Goal: Contribute content: Add original content to the website for others to see

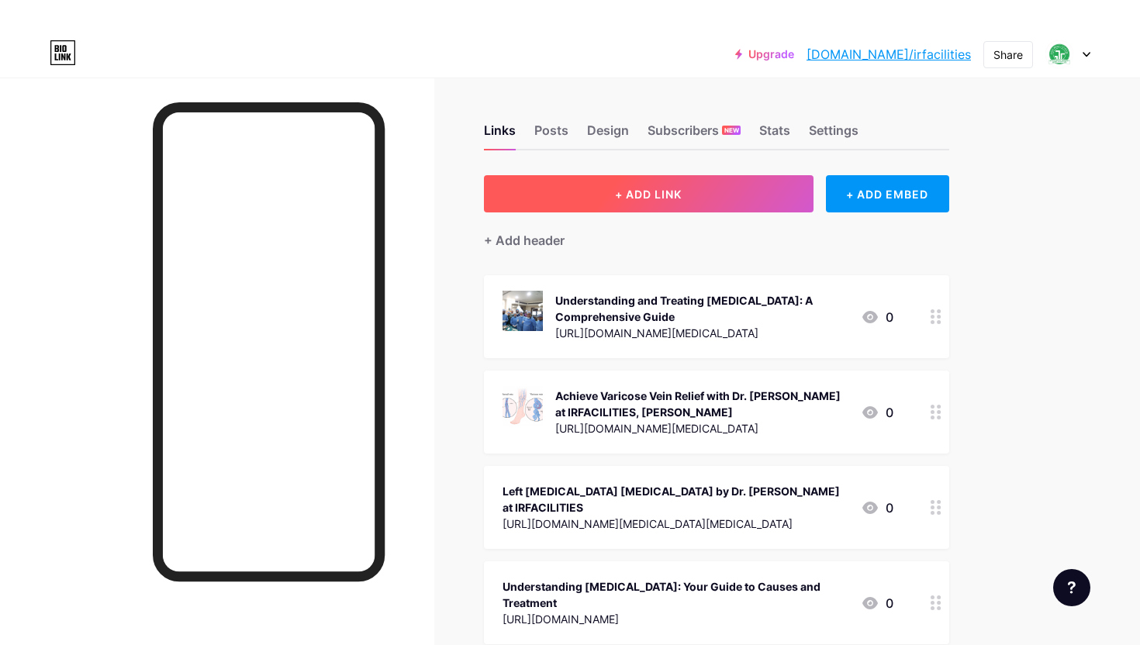
click at [656, 192] on span "+ ADD LINK" at bounding box center [648, 194] width 67 height 13
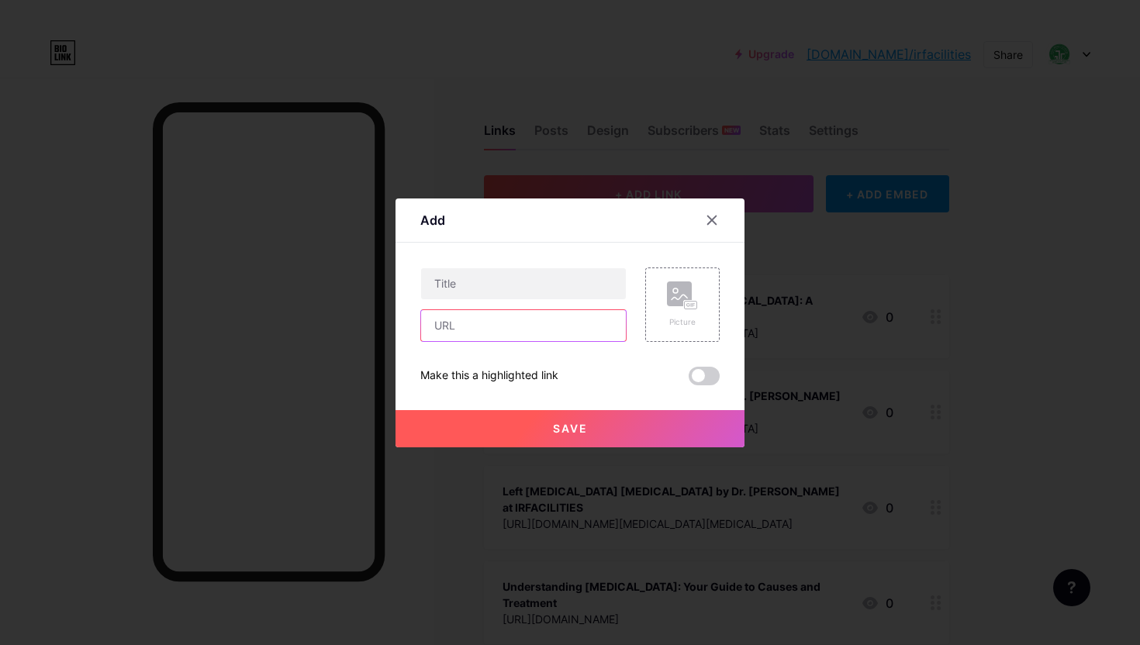
click at [524, 330] on input "text" at bounding box center [523, 325] width 205 height 31
paste input "Advanced [MEDICAL_DATA] Coiling – Safe & Effective [MEDICAL_DATA] Treatment"
type input "Advanced [MEDICAL_DATA] Coiling – Safe & Effective [MEDICAL_DATA] Treatment"
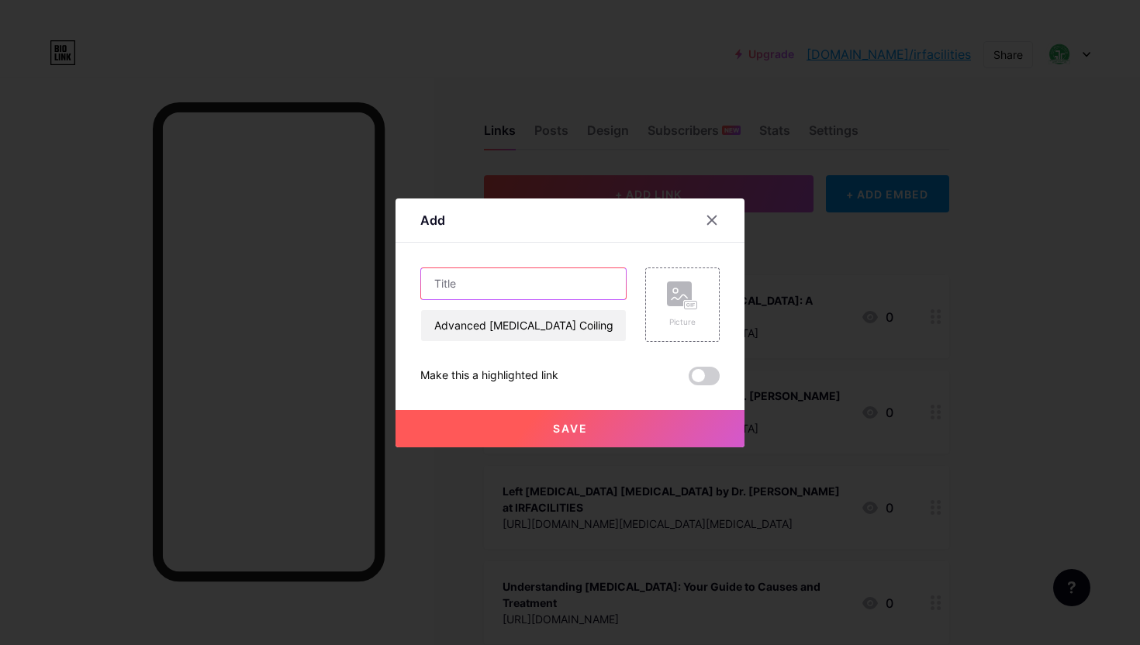
click at [537, 290] on input "text" at bounding box center [523, 283] width 205 height 31
paste input "Advanced [MEDICAL_DATA] Coiling – Safe & Effective [MEDICAL_DATA] Treatment"
type input "Advanced [MEDICAL_DATA] Coiling – Safe & Effective [MEDICAL_DATA] Treatment"
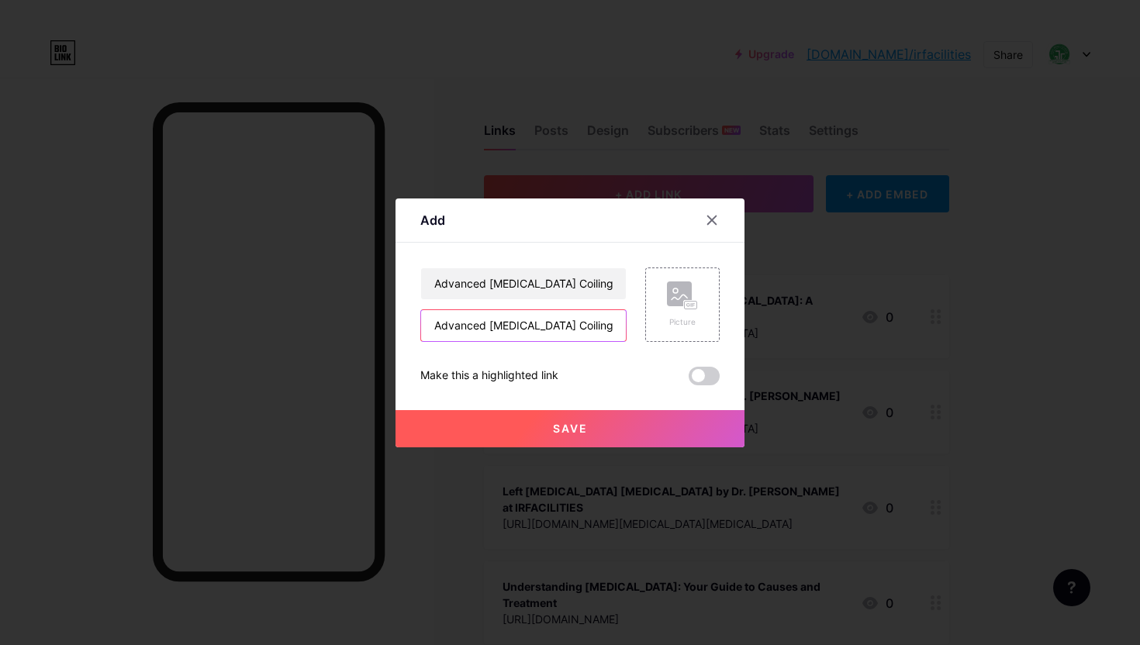
click at [556, 323] on input "Advanced [MEDICAL_DATA] Coiling – Safe & Effective [MEDICAL_DATA] Treatment" at bounding box center [523, 325] width 205 height 31
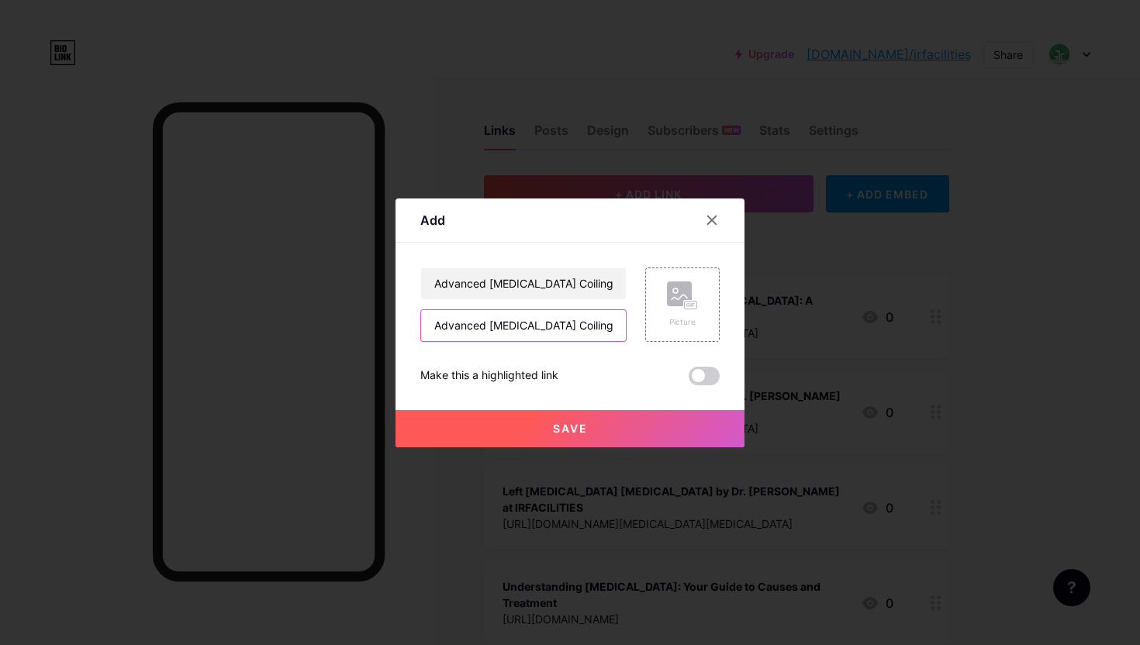
click at [556, 323] on input "Advanced [MEDICAL_DATA] Coiling – Safe & Effective [MEDICAL_DATA] Treatment" at bounding box center [523, 325] width 205 height 31
paste input "[URL][DOMAIN_NAME]"
type input "[URL][DOMAIN_NAME]"
click at [696, 311] on div "Picture" at bounding box center [682, 304] width 31 height 47
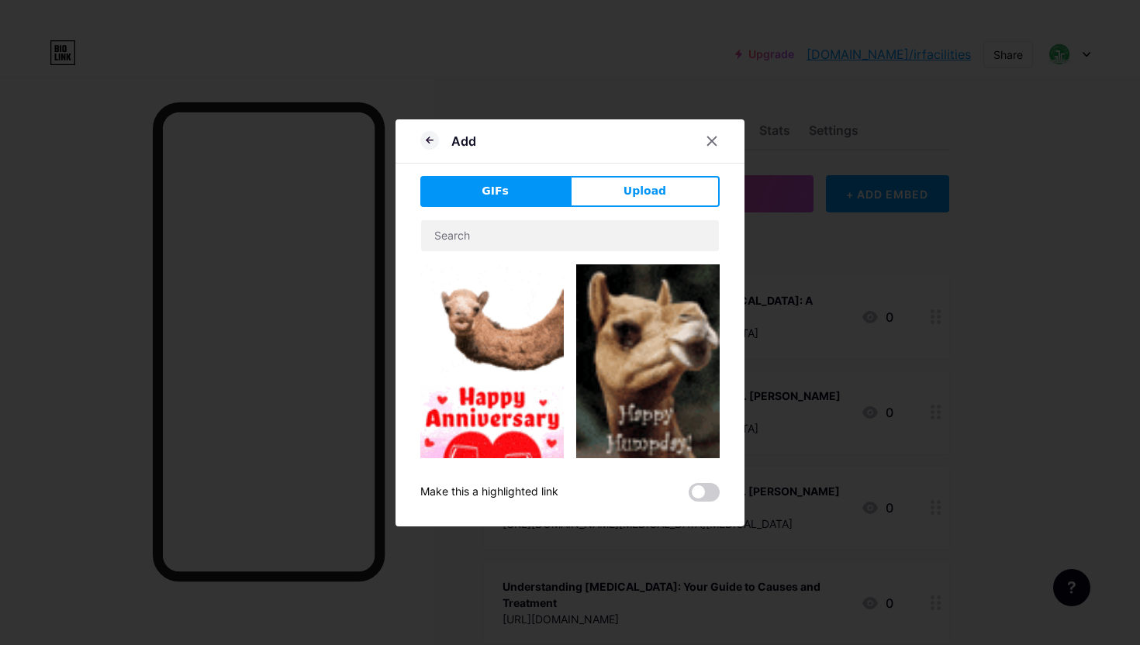
click at [611, 207] on div "GIFs Upload Content YouTube Play YouTube video without leaving your page. ADD V…" at bounding box center [569, 339] width 299 height 326
click at [611, 197] on button "Upload" at bounding box center [645, 191] width 150 height 31
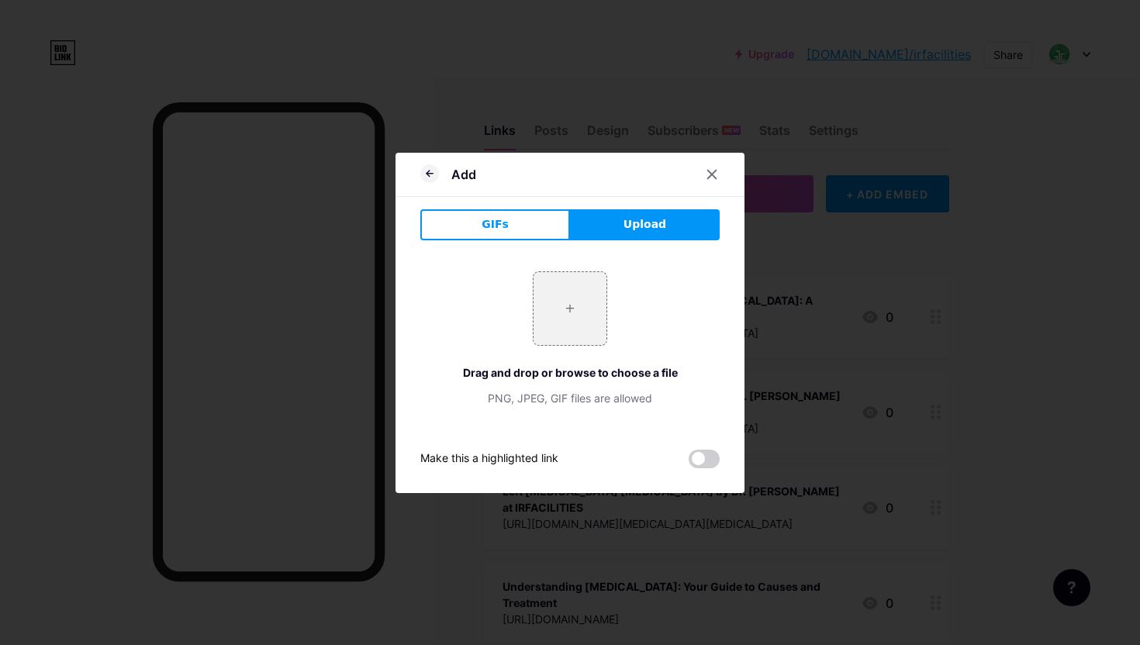
click at [548, 350] on div "+ Drag and drop or browse to choose a file PNG, JPEG, GIF files are allowed" at bounding box center [569, 338] width 299 height 135
click at [561, 330] on input "file" at bounding box center [569, 308] width 73 height 73
type input "C:\fakepath\WhatsApp Image [DATE] 5.41.59 PM.jpeg"
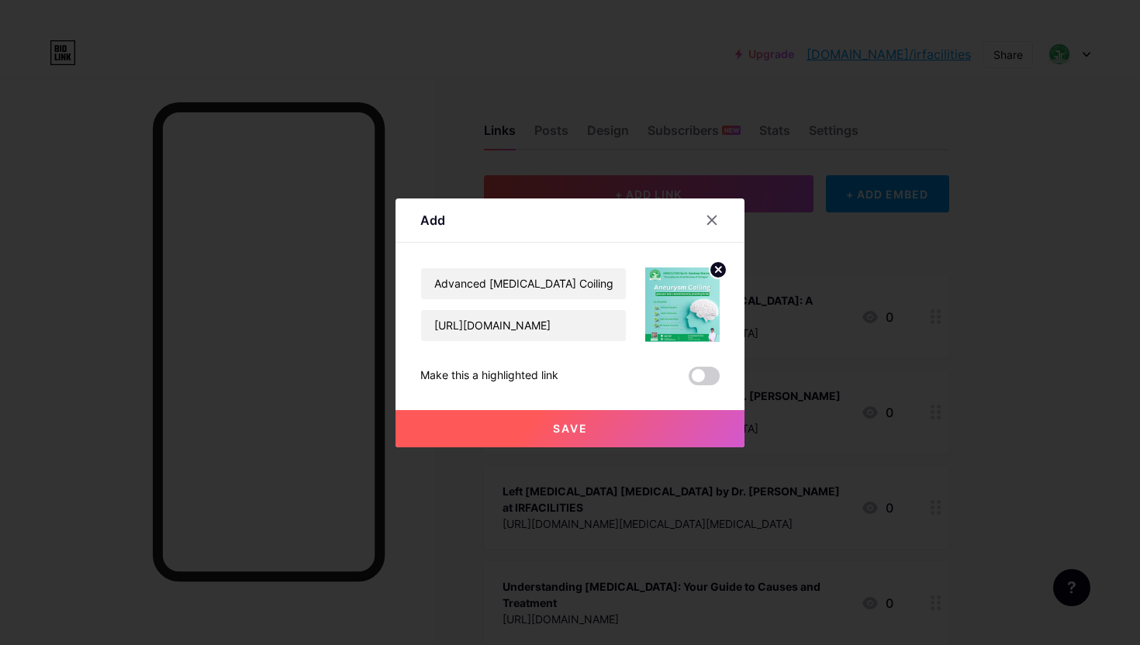
click at [627, 426] on button "Save" at bounding box center [569, 428] width 349 height 37
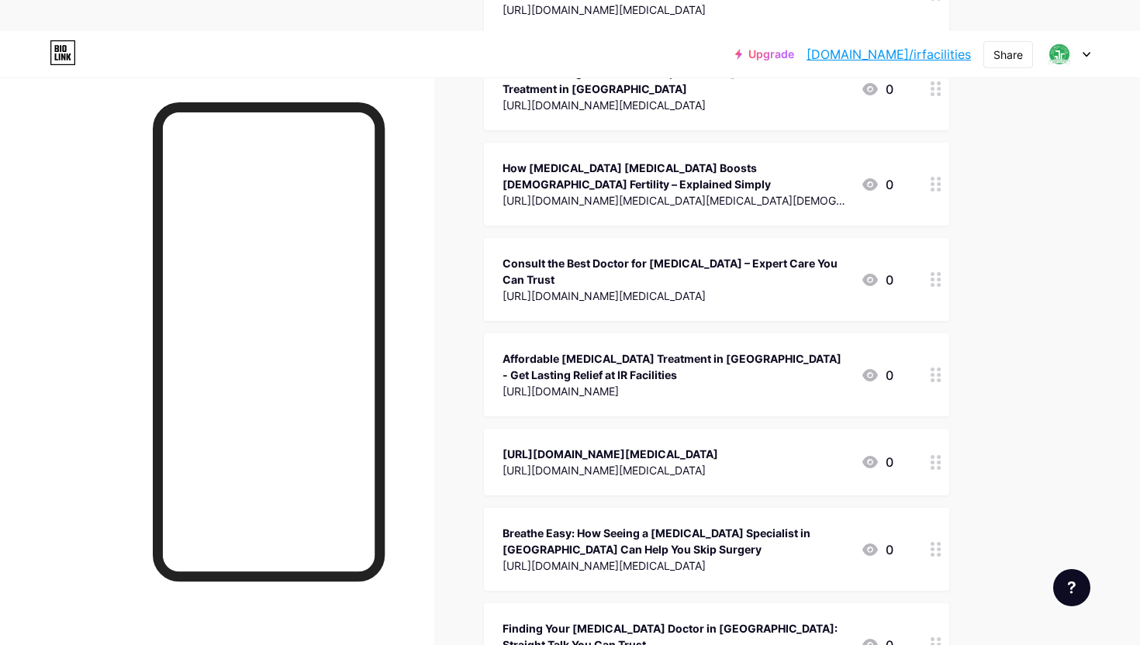
scroll to position [1522, 0]
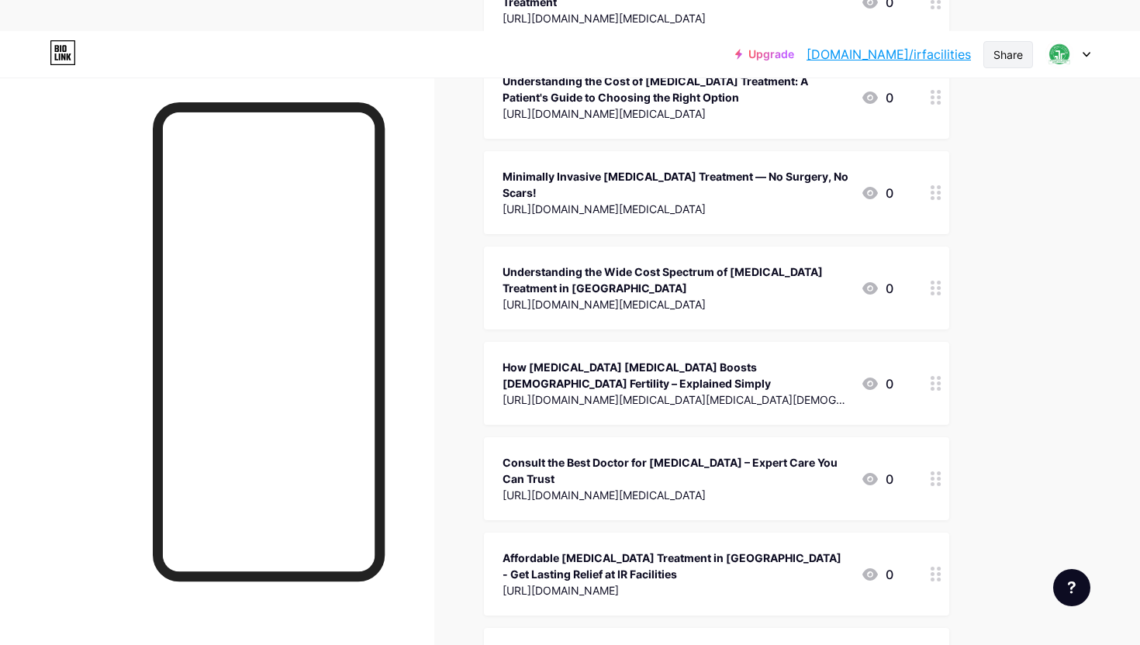
click at [1005, 57] on div "Share" at bounding box center [1007, 55] width 29 height 16
click at [854, 115] on div "Copy link" at bounding box center [879, 111] width 57 height 19
